Goal: Task Accomplishment & Management: Complete application form

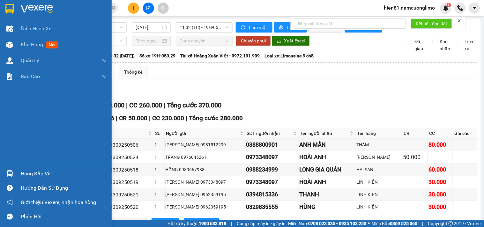
click at [34, 175] on div "Hàng sắp về" at bounding box center [64, 174] width 86 height 10
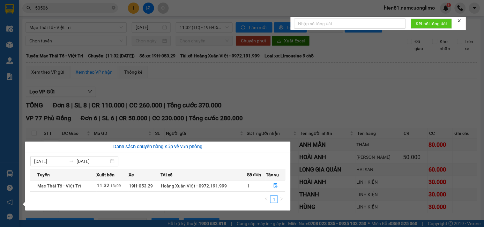
click at [319, 100] on section "Kết quả [PERSON_NAME] ( 35 ) Bộ lọc Mã ĐH Trạng thái Món hàng [PERSON_NAME] [PE…" at bounding box center [242, 113] width 484 height 227
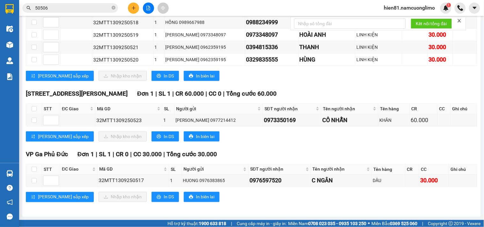
scroll to position [154, 0]
click at [33, 106] on input "checkbox" at bounding box center [34, 108] width 5 height 5
checkbox input "true"
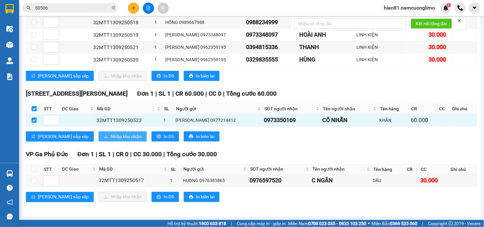
click at [111, 138] on span "Nhập kho nhận" at bounding box center [126, 136] width 31 height 7
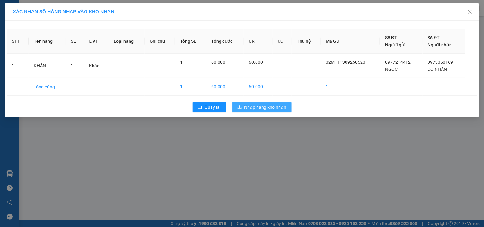
click at [244, 104] on button "Nhập hàng kho nhận" at bounding box center [261, 107] width 59 height 10
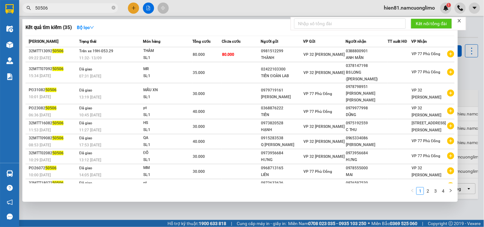
drag, startPoint x: 50, startPoint y: 9, endPoint x: 23, endPoint y: 10, distance: 26.9
click at [23, 10] on span "50506" at bounding box center [70, 8] width 96 height 10
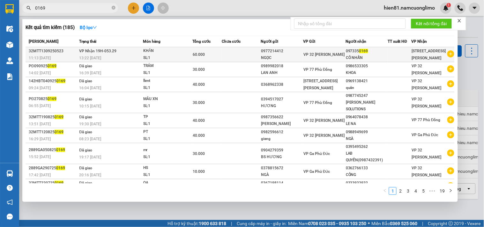
type input "0169"
click at [351, 54] on div "097335 0169" at bounding box center [367, 51] width 42 height 7
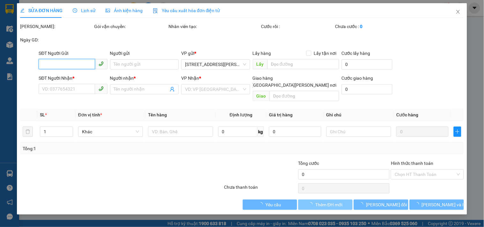
type input "0977214412"
type input "NGỌC"
type input "0973350169"
type input "CÔ NHẪN"
type input "60.000"
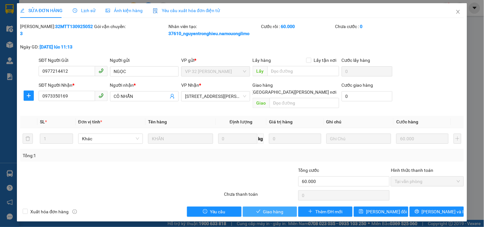
click at [274, 209] on span "Giao hàng" at bounding box center [273, 212] width 20 height 7
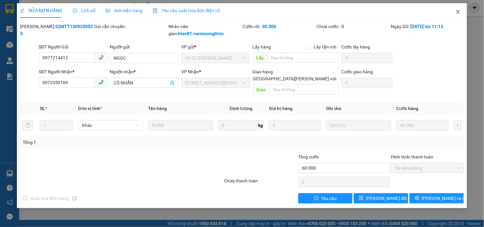
click at [457, 15] on span "Close" at bounding box center [459, 12] width 18 height 18
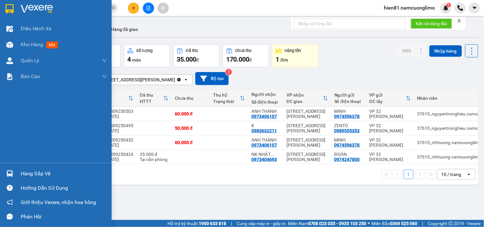
click at [26, 176] on div "Hàng sắp về" at bounding box center [64, 174] width 86 height 10
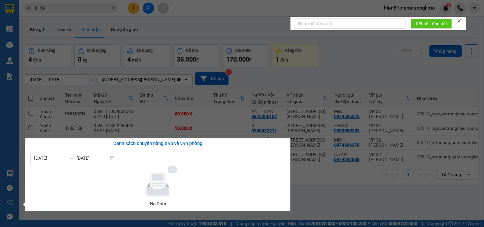
click at [323, 195] on section "Kết quả [PERSON_NAME] ( 185 ) Bộ lọc Mã ĐH Trạng thái Món hàng [PERSON_NAME] [P…" at bounding box center [242, 113] width 484 height 227
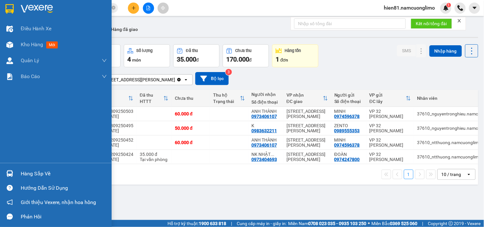
click at [28, 178] on div "Hàng sắp về" at bounding box center [64, 174] width 86 height 10
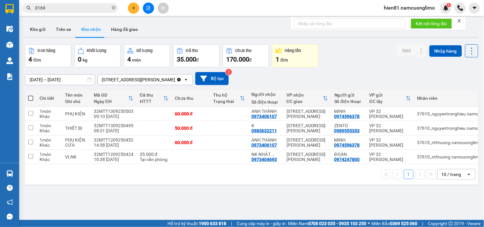
click at [322, 206] on section "Kết quả [PERSON_NAME] ( 185 ) Bộ lọc Mã ĐH Trạng thái Món hàng [PERSON_NAME] [P…" at bounding box center [242, 113] width 484 height 227
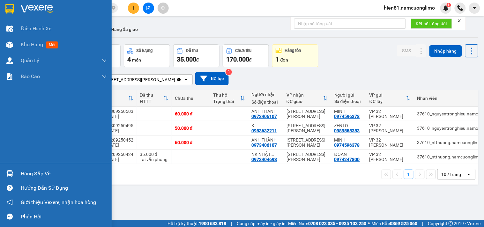
click at [38, 176] on div "Hàng sắp về" at bounding box center [64, 174] width 86 height 10
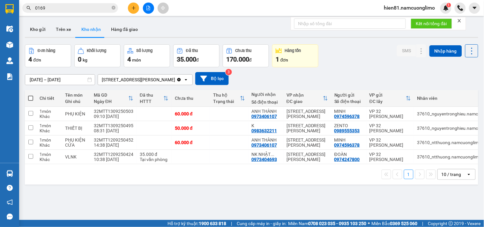
click at [314, 198] on section "Kết quả [PERSON_NAME] ( 185 ) Bộ lọc Mã ĐH Trạng thái Món hàng [PERSON_NAME] [P…" at bounding box center [242, 113] width 484 height 227
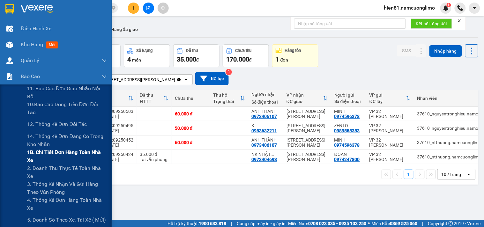
click at [45, 157] on span "1B. Chi tiết đơn hàng toàn nhà xe" at bounding box center [67, 156] width 80 height 16
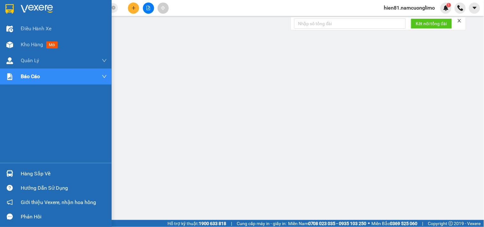
click at [35, 177] on div "Hàng sắp về" at bounding box center [64, 174] width 86 height 10
click at [30, 49] on div "Kho hàng mới" at bounding box center [41, 45] width 40 height 8
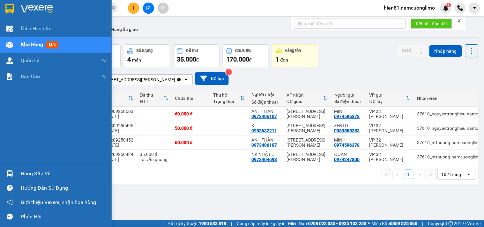
click at [35, 176] on div "Hàng sắp về" at bounding box center [64, 174] width 86 height 10
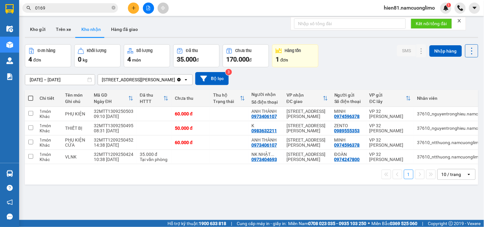
click at [320, 198] on section "Kết quả [PERSON_NAME] ( 185 ) Bộ lọc Mã ĐH Trạng thái Món hàng [PERSON_NAME] [P…" at bounding box center [242, 113] width 484 height 227
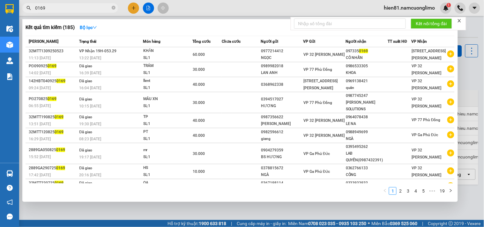
drag, startPoint x: 45, startPoint y: 7, endPoint x: 33, endPoint y: 9, distance: 12.8
click at [33, 9] on span "0169" at bounding box center [70, 8] width 96 height 10
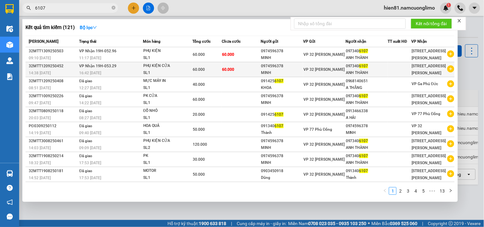
type input "6107"
click at [209, 69] on div "60.000" at bounding box center [207, 69] width 29 height 7
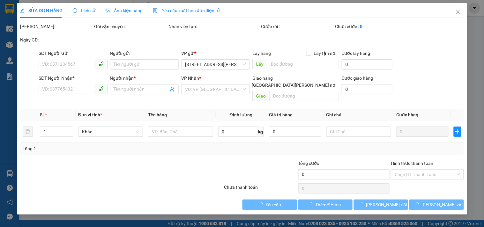
type input "0974596378"
type input "MINH"
type input "0973406107"
type input "ANH THÀNH"
type input "60.000"
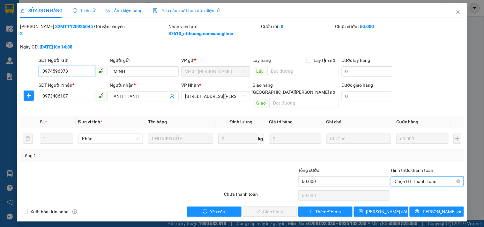
click at [402, 177] on span "Chọn HT Thanh Toán" at bounding box center [427, 182] width 65 height 10
drag, startPoint x: 403, startPoint y: 188, endPoint x: 373, endPoint y: 198, distance: 31.7
click at [403, 188] on div "Tại văn phòng" at bounding box center [427, 187] width 65 height 7
type input "0"
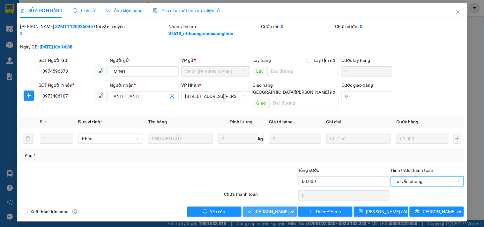
click at [278, 209] on span "[PERSON_NAME] và [PERSON_NAME] hàng" at bounding box center [298, 212] width 86 height 7
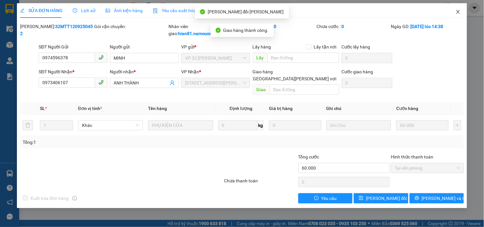
click at [460, 13] on icon "close" at bounding box center [458, 11] width 5 height 5
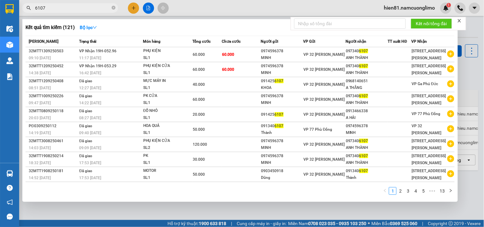
click at [46, 8] on input "6107" at bounding box center [72, 7] width 75 height 7
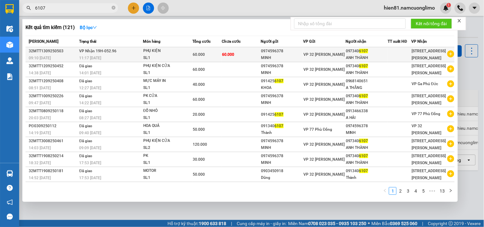
click at [361, 52] on span "6107" at bounding box center [364, 51] width 9 height 4
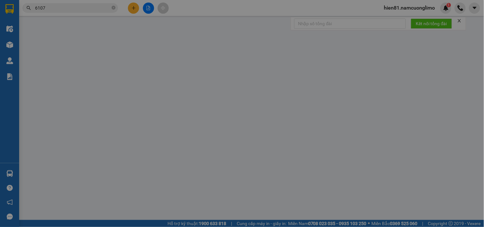
type input "0974596378"
type input "MINH"
type input "0973406107"
type input "ANH THÀNH"
type input "60.000"
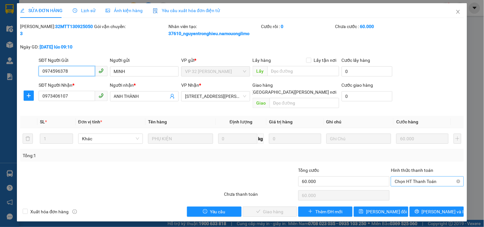
click at [400, 177] on span "Chọn HT Thanh Toán" at bounding box center [427, 182] width 65 height 10
click at [403, 186] on div "Tại văn phòng" at bounding box center [427, 187] width 65 height 7
type input "0"
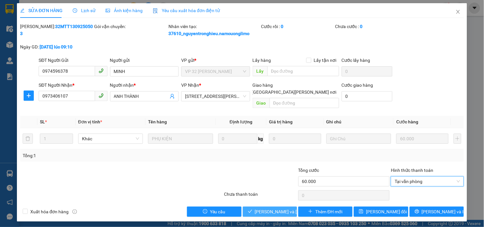
click at [281, 209] on span "[PERSON_NAME] và [PERSON_NAME] hàng" at bounding box center [298, 212] width 86 height 7
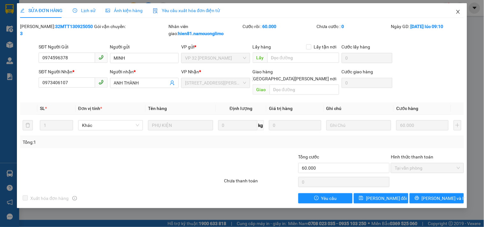
click at [459, 14] on icon "close" at bounding box center [458, 11] width 5 height 5
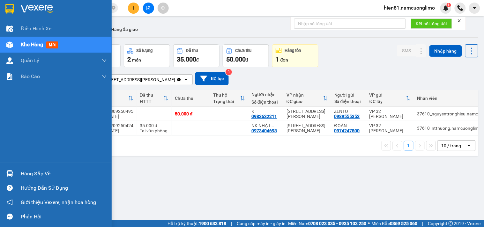
click at [27, 174] on div "Hàng sắp về" at bounding box center [64, 174] width 86 height 10
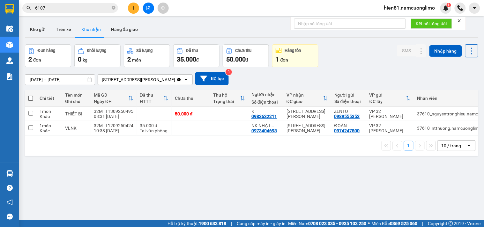
click at [318, 180] on section "Kết quả [PERSON_NAME] ( 121 ) Bộ lọc Mã ĐH Trạng thái Món hàng [PERSON_NAME] [P…" at bounding box center [242, 113] width 484 height 227
click at [62, 30] on button "Trên xe" at bounding box center [64, 29] width 26 height 15
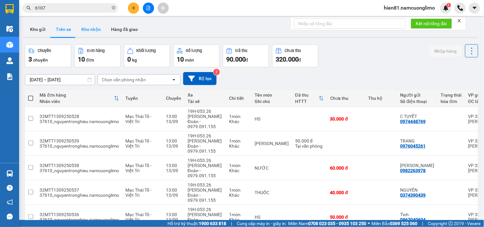
click at [88, 27] on button "Kho nhận" at bounding box center [91, 29] width 30 height 15
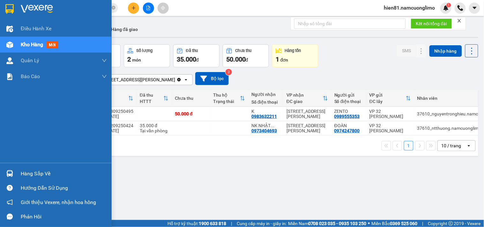
click at [42, 177] on div "Hàng sắp về" at bounding box center [64, 174] width 86 height 10
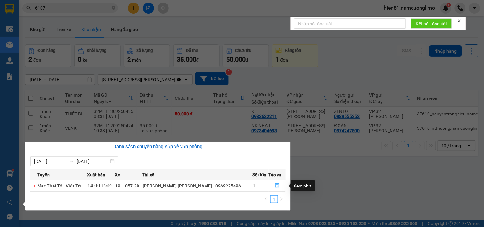
click at [278, 188] on icon "file-done" at bounding box center [277, 186] width 4 height 4
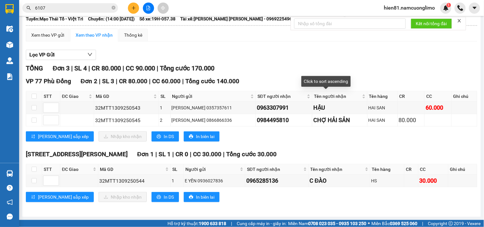
scroll to position [43, 0]
